Goal: Information Seeking & Learning: Learn about a topic

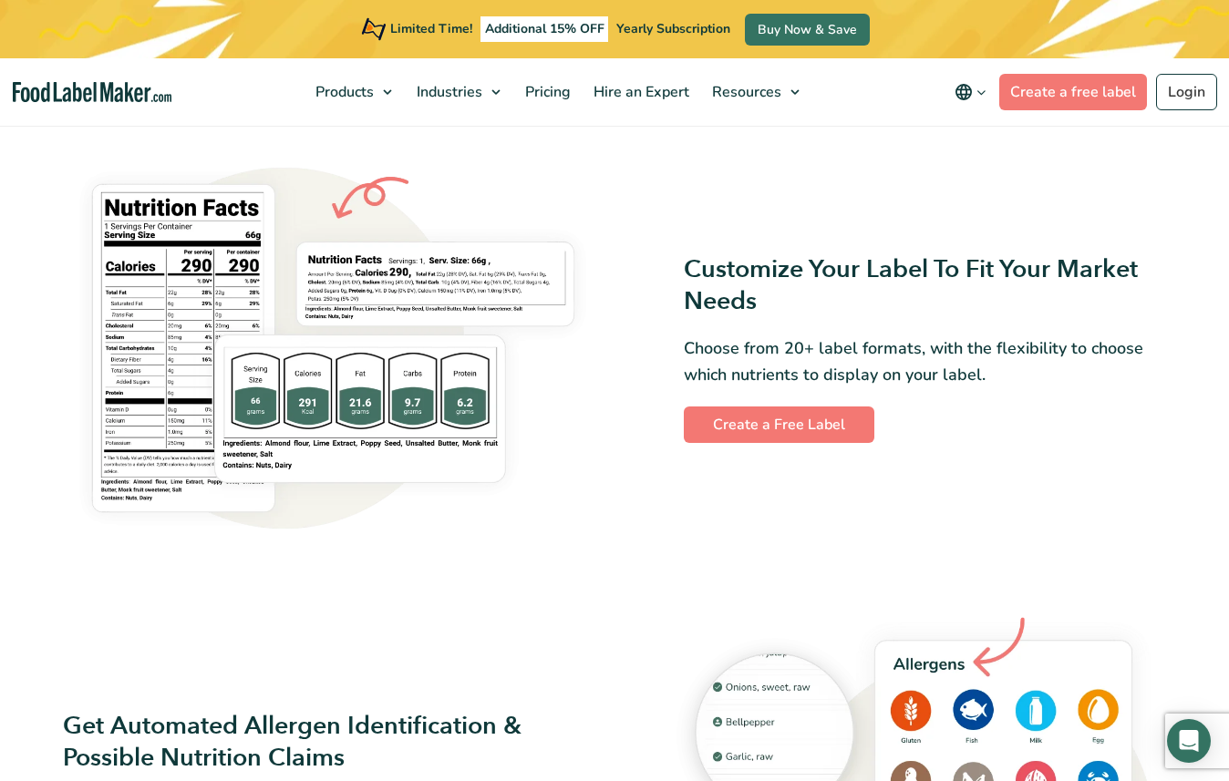
scroll to position [234, 0]
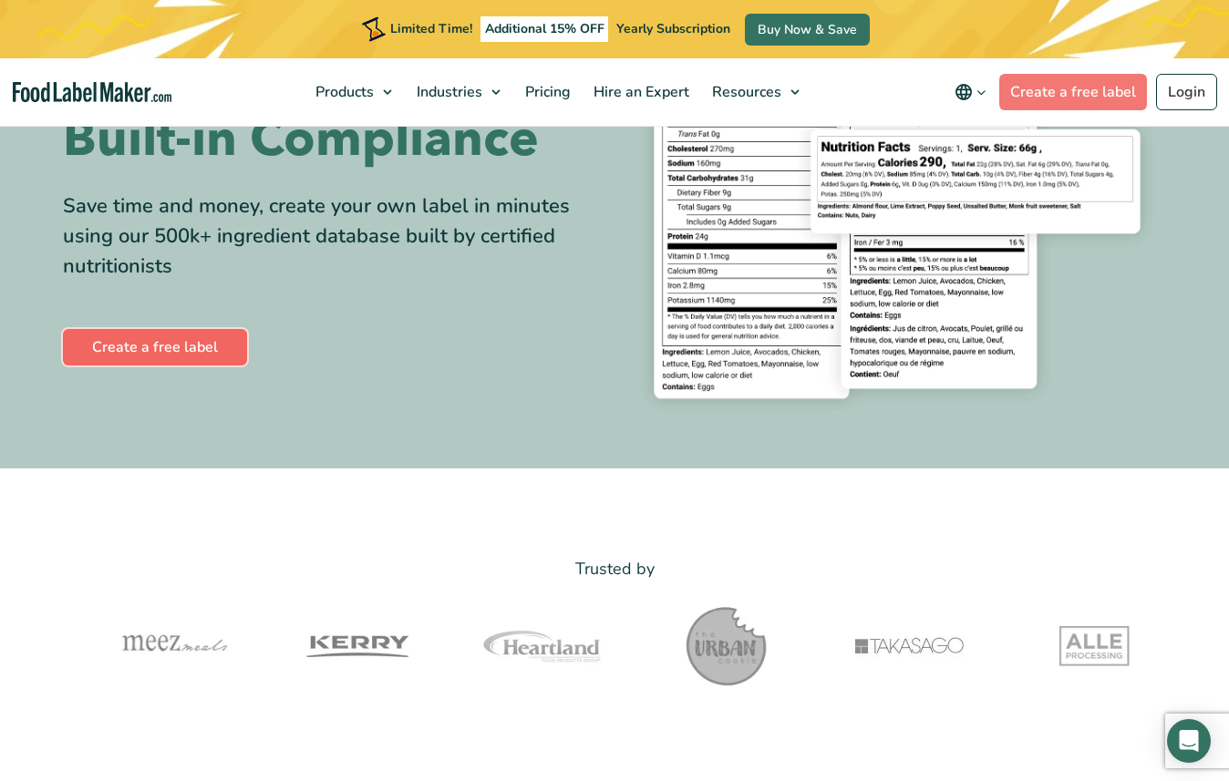
click at [179, 337] on link "Create a free label" at bounding box center [155, 347] width 184 height 36
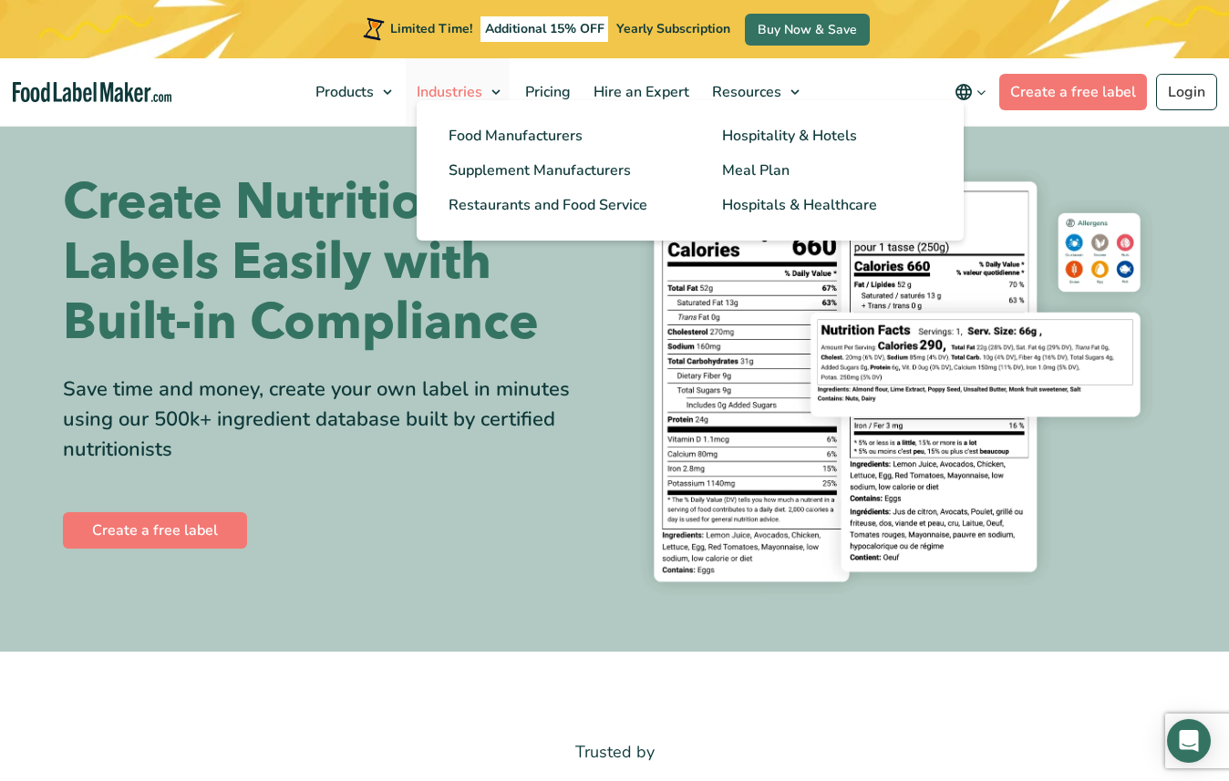
scroll to position [51, 0]
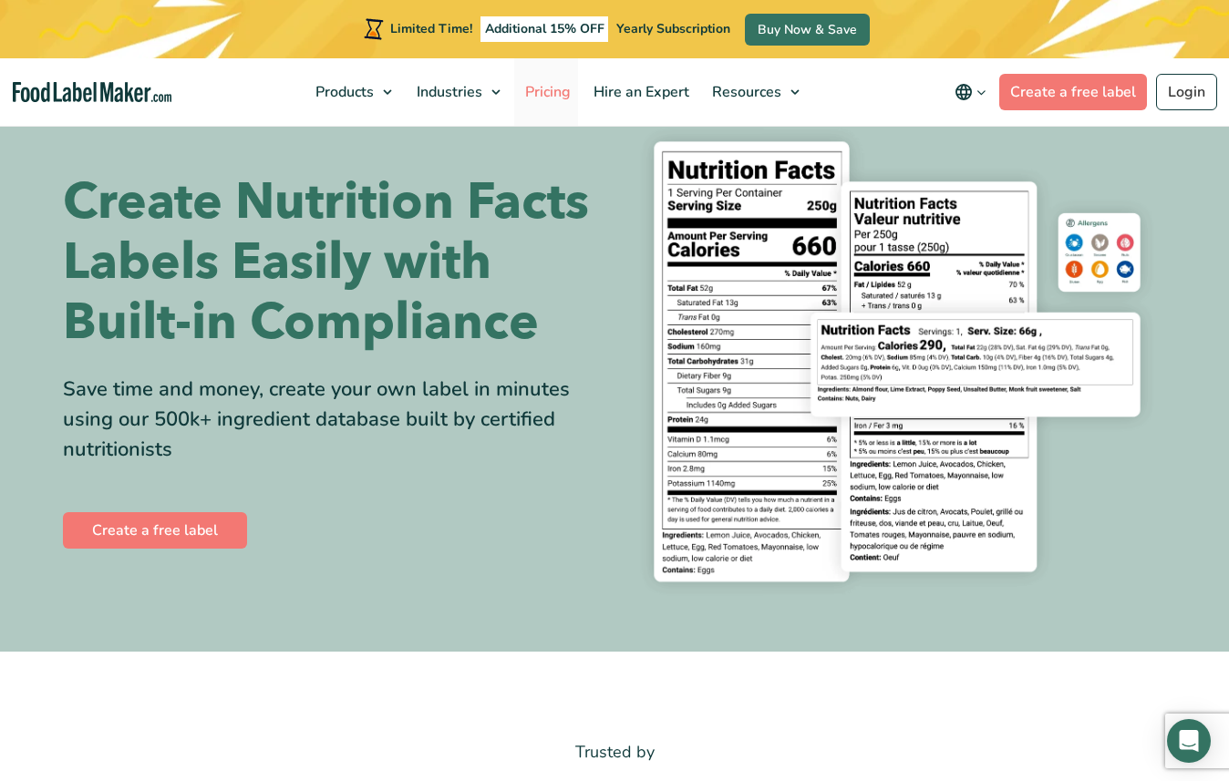
click at [563, 90] on span "Pricing" at bounding box center [546, 92] width 53 height 20
